Goal: Find specific page/section: Find specific page/section

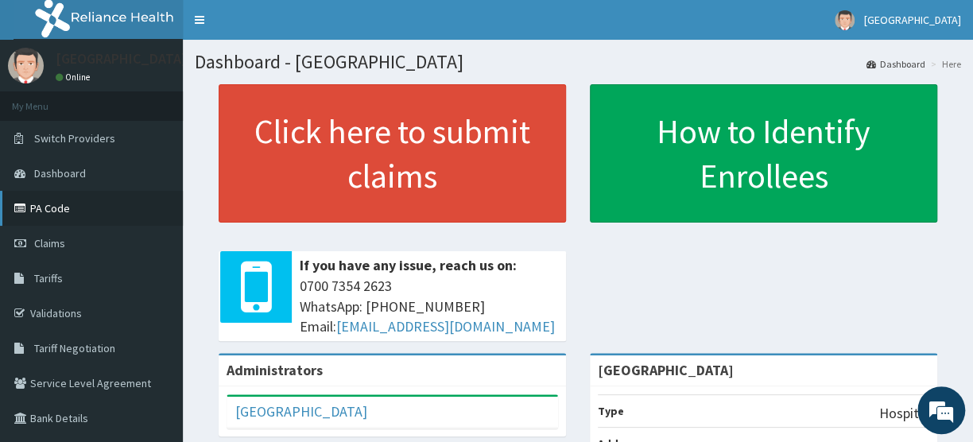
click at [65, 204] on link "PA Code" at bounding box center [91, 208] width 183 height 35
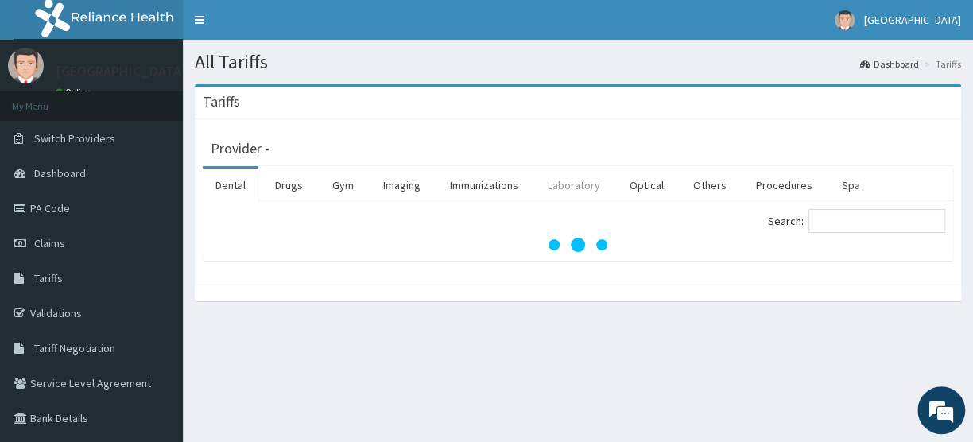
click at [581, 182] on link "Laboratory" at bounding box center [574, 185] width 78 height 33
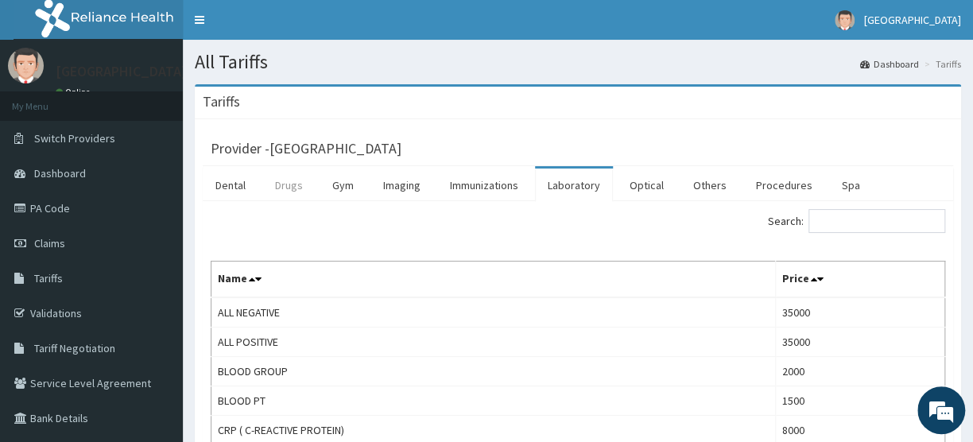
click at [303, 185] on link "Drugs" at bounding box center [288, 185] width 53 height 33
